Goal: Information Seeking & Learning: Understand process/instructions

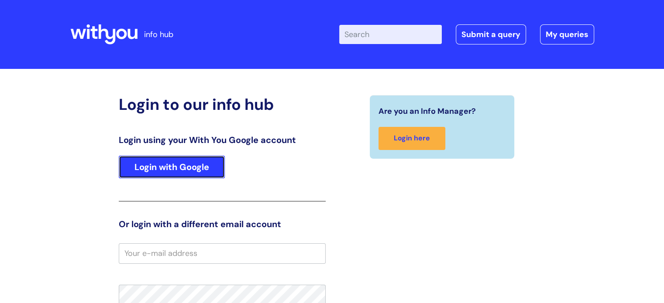
click at [179, 175] on link "Login with Google" at bounding box center [172, 167] width 106 height 23
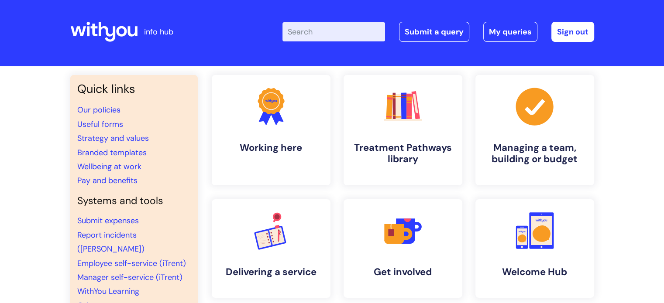
scroll to position [2, 0]
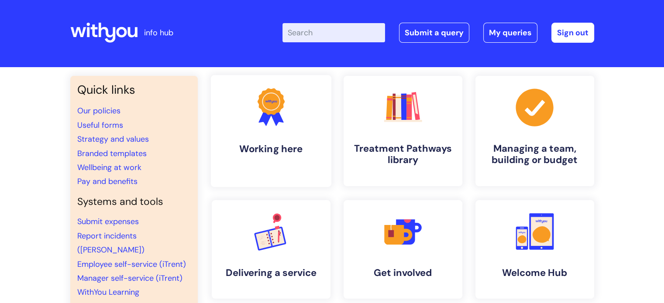
click at [271, 106] on circle at bounding box center [270, 101] width 23 height 23
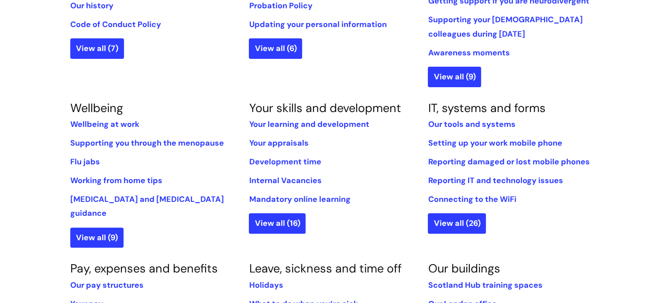
scroll to position [300, 0]
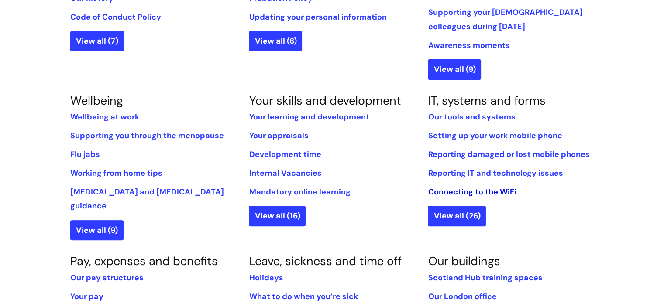
click at [483, 193] on link "Connecting to the WiFi" at bounding box center [472, 192] width 88 height 10
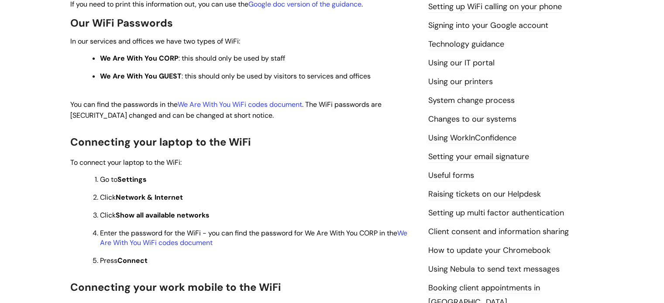
scroll to position [243, 0]
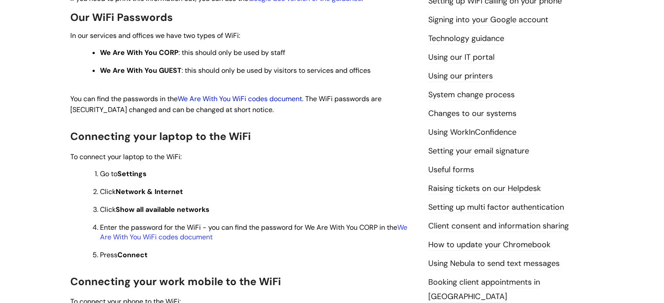
click at [238, 96] on link "We Are With You WiFi codes document" at bounding box center [240, 98] width 124 height 9
